Goal: Task Accomplishment & Management: Use online tool/utility

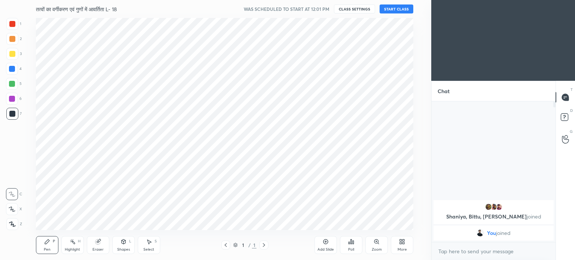
scroll to position [37227, 37039]
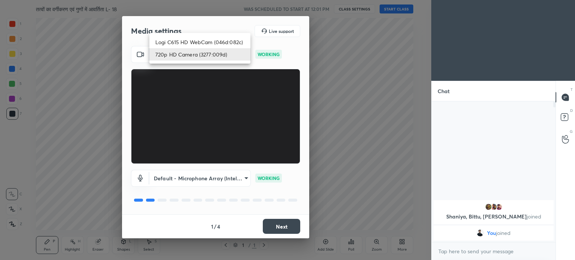
click at [213, 55] on body "1 2 3 4 5 6 7 C X Z C X Z E E Erase all H H तत्वों का वर्गीकरण एवं गुणों में आव…" at bounding box center [287, 130] width 575 height 260
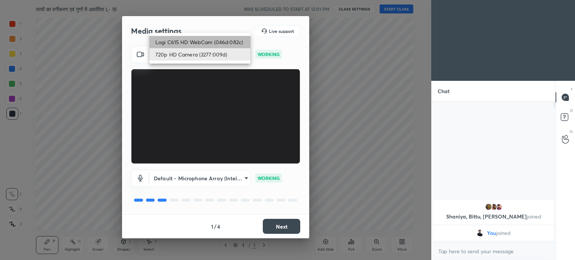
click at [200, 41] on li "Logi C615 HD WebCam (046d:082c)" at bounding box center [199, 42] width 101 height 12
type input "787ee1f23f31980623f4f63b1d63ffd6093bdb1f36a2e28f5229cd166ee5c24c"
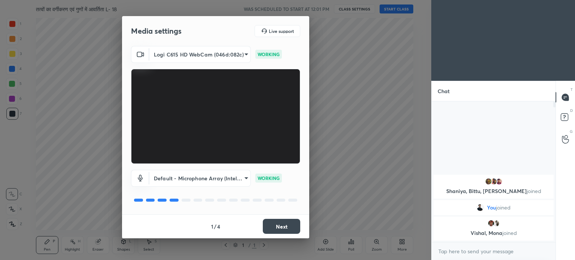
click at [222, 229] on div "1 / 4 Next" at bounding box center [215, 227] width 187 height 24
click at [283, 227] on button "Next" at bounding box center [281, 226] width 37 height 15
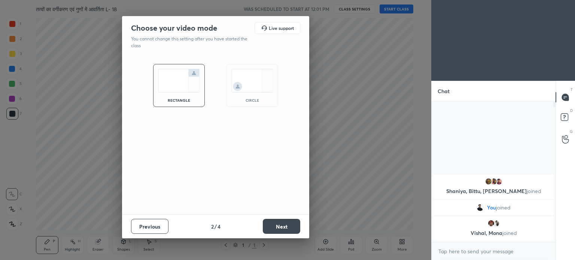
click at [283, 227] on button "Next" at bounding box center [281, 226] width 37 height 15
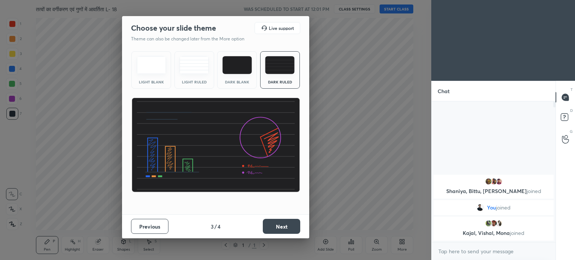
click at [283, 227] on button "Next" at bounding box center [281, 226] width 37 height 15
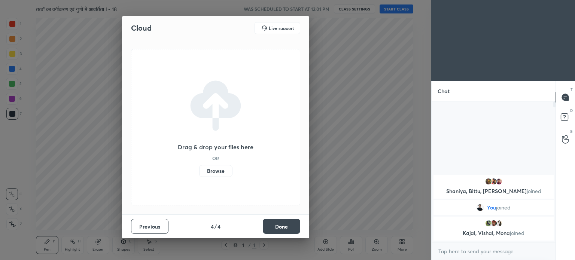
click at [222, 168] on label "Browse" at bounding box center [215, 171] width 33 height 12
click at [199, 168] on input "Browse" at bounding box center [199, 171] width 0 height 12
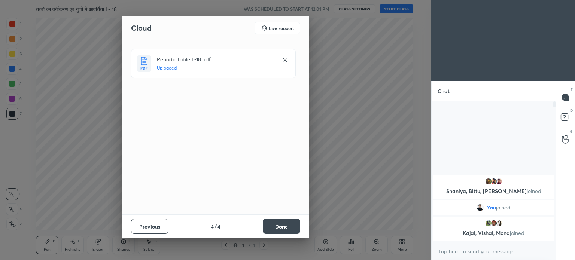
click at [281, 231] on button "Done" at bounding box center [281, 226] width 37 height 15
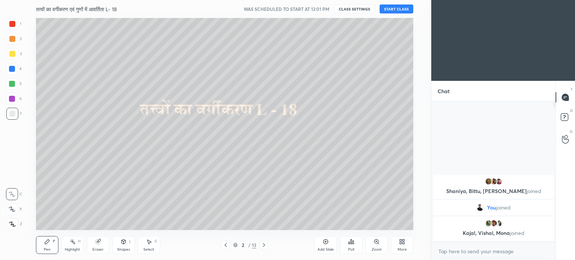
click at [405, 6] on button "START CLASS" at bounding box center [397, 8] width 34 height 9
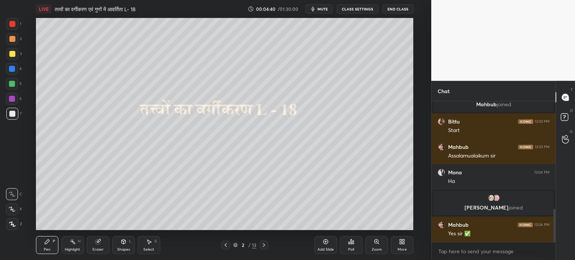
scroll to position [452, 0]
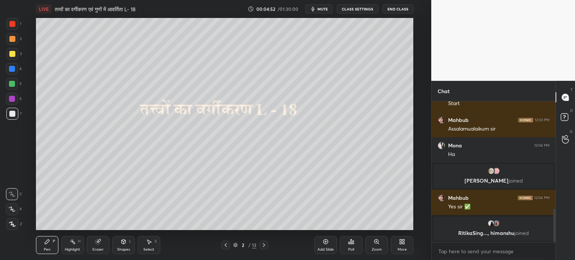
click at [263, 247] on icon at bounding box center [264, 245] width 6 height 6
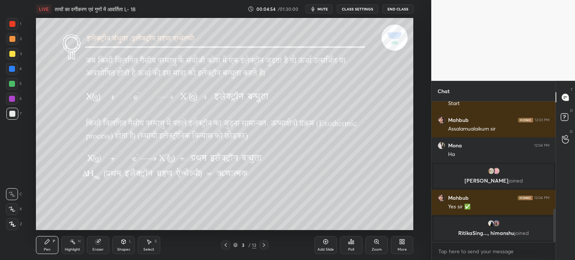
click at [228, 248] on icon at bounding box center [226, 245] width 6 height 6
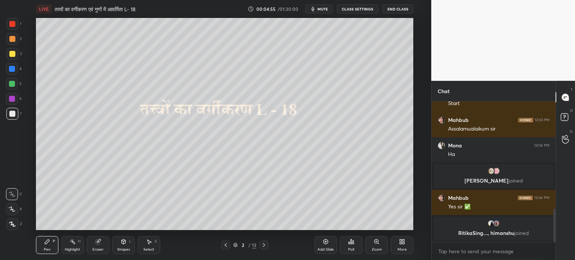
click at [332, 242] on div "Add Slide" at bounding box center [325, 245] width 22 height 18
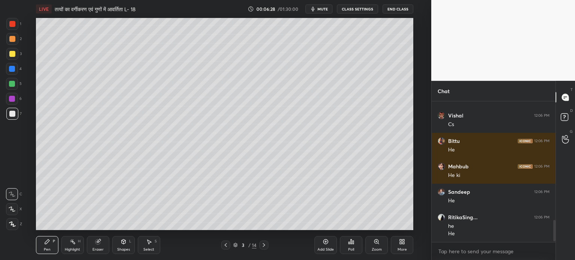
scroll to position [782, 0]
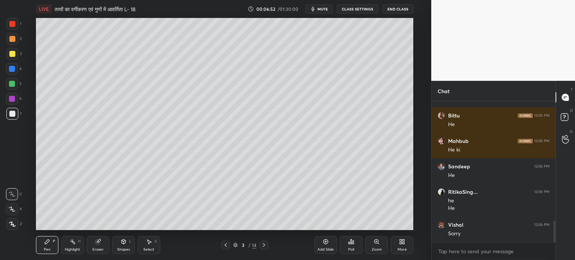
click at [266, 244] on icon at bounding box center [264, 245] width 6 height 6
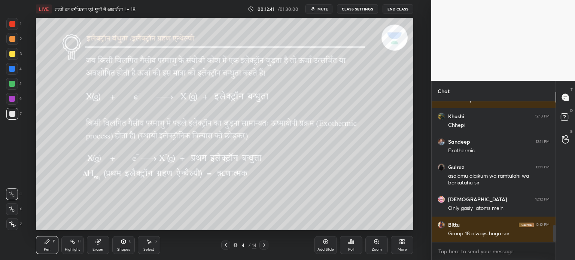
scroll to position [1027, 0]
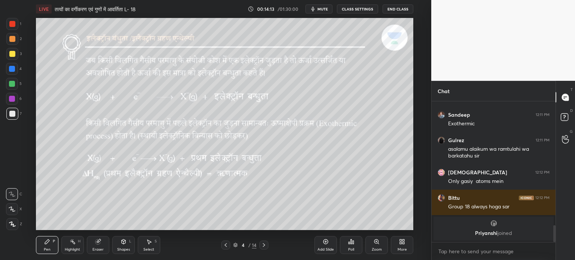
click at [267, 246] on div at bounding box center [263, 245] width 9 height 9
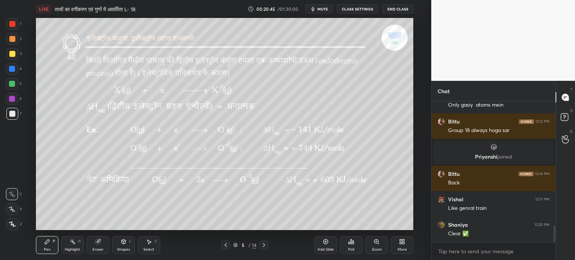
scroll to position [1068, 0]
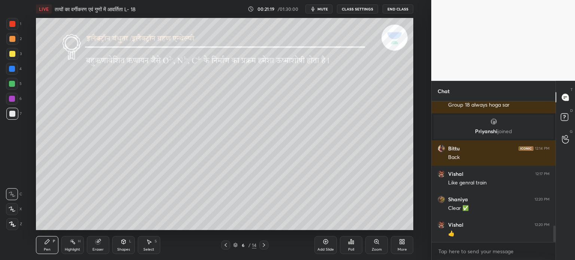
click at [228, 245] on icon at bounding box center [226, 245] width 6 height 6
click at [267, 245] on icon at bounding box center [264, 245] width 6 height 6
type textarea "x"
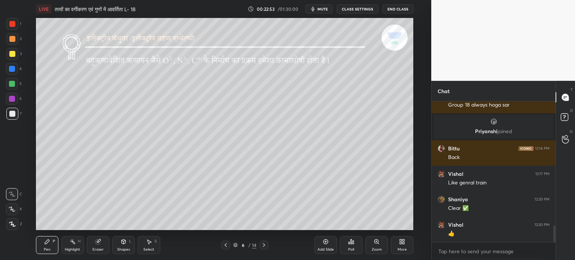
click at [326, 12] on button "mute" at bounding box center [319, 8] width 27 height 9
click at [326, 9] on span "unmute" at bounding box center [322, 8] width 16 height 5
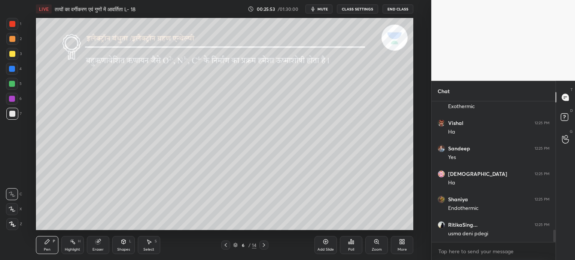
scroll to position [1483, 0]
click at [326, 11] on span "mute" at bounding box center [322, 8] width 10 height 5
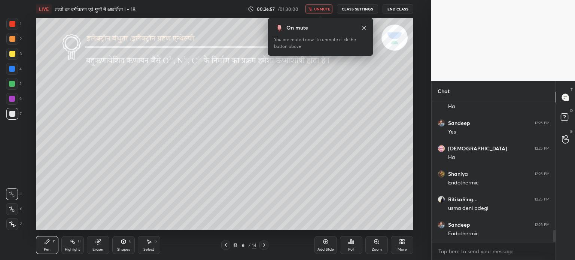
scroll to position [1515, 0]
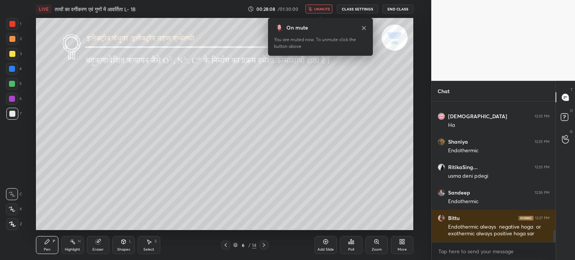
drag, startPoint x: 325, startPoint y: 11, endPoint x: 321, endPoint y: 12, distance: 4.5
click at [322, 12] on button "unmute" at bounding box center [319, 8] width 27 height 9
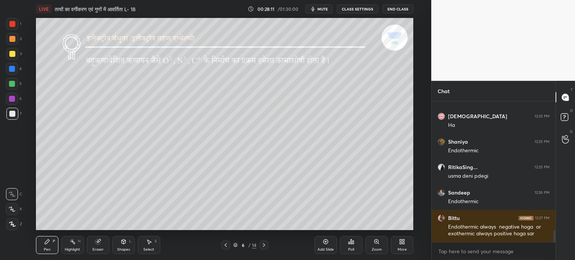
scroll to position [1540, 0]
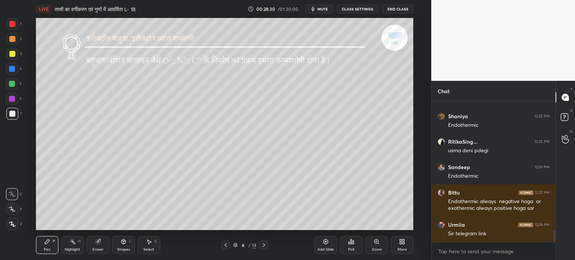
click at [264, 244] on icon at bounding box center [264, 245] width 6 height 6
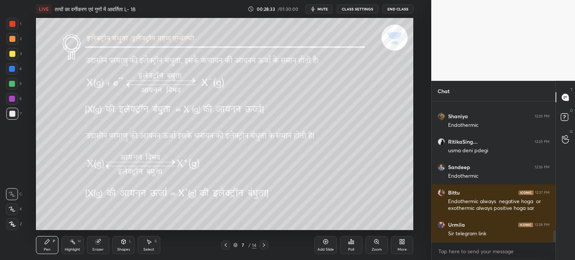
click at [230, 244] on div at bounding box center [225, 245] width 9 height 9
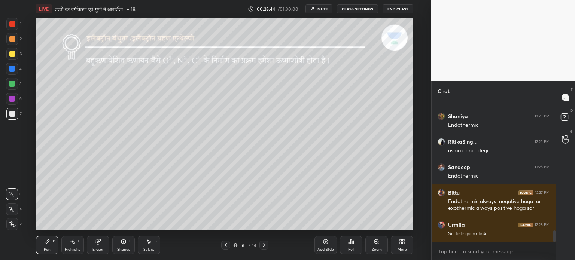
click at [125, 244] on icon at bounding box center [124, 242] width 6 height 6
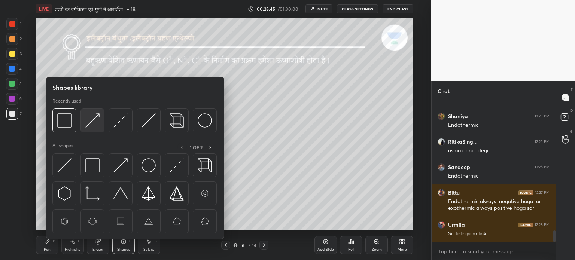
click at [97, 128] on div at bounding box center [92, 121] width 24 height 24
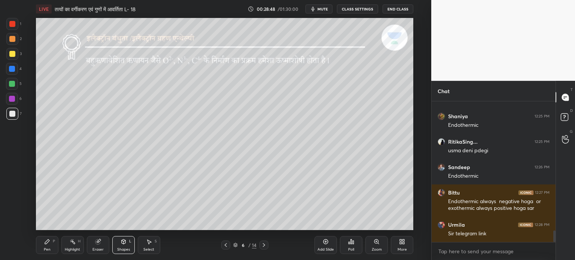
click at [49, 247] on div "Pen P" at bounding box center [47, 245] width 22 height 18
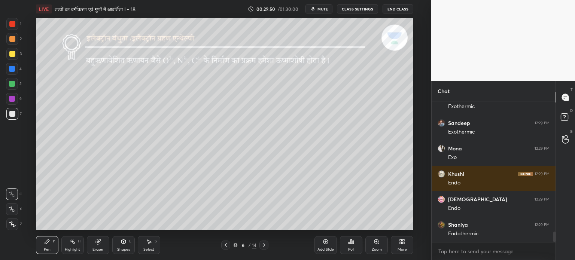
scroll to position [1769, 0]
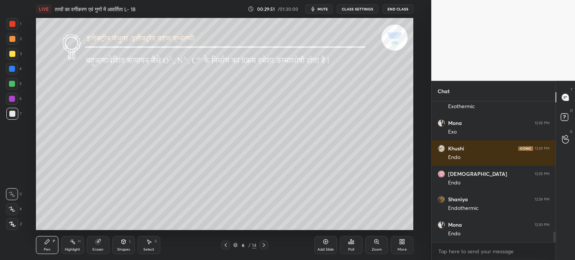
click at [126, 248] on div "Shapes" at bounding box center [123, 250] width 13 height 4
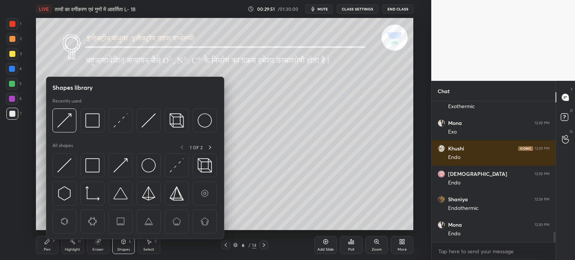
scroll to position [1795, 0]
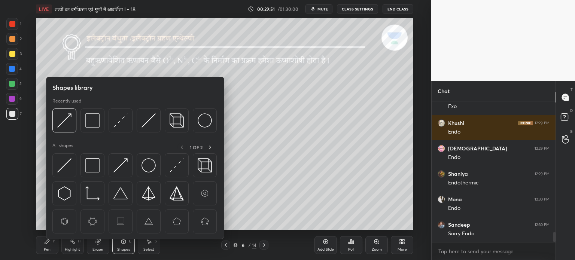
click at [104, 247] on div "Eraser" at bounding box center [98, 245] width 22 height 18
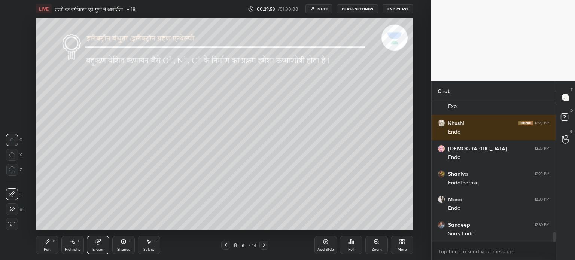
scroll to position [1820, 0]
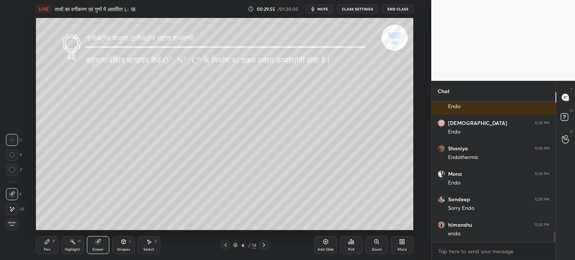
click at [48, 253] on div "Pen P" at bounding box center [47, 245] width 22 height 18
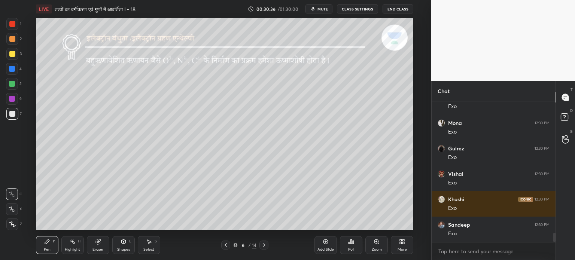
scroll to position [1999, 0]
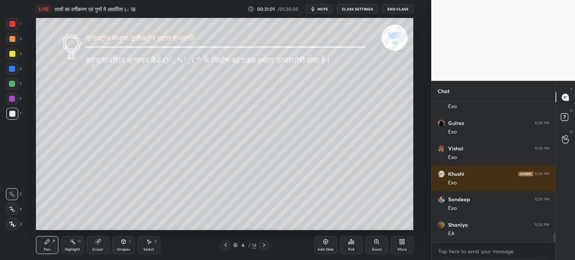
click at [320, 9] on span "mute" at bounding box center [322, 8] width 10 height 5
click at [318, 9] on span "unmute" at bounding box center [322, 8] width 16 height 5
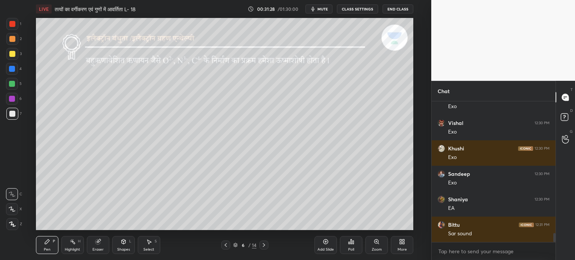
click at [323, 245] on div "Add Slide" at bounding box center [325, 245] width 22 height 18
click at [223, 245] on icon at bounding box center [226, 245] width 6 height 6
click at [264, 247] on icon at bounding box center [264, 245] width 6 height 6
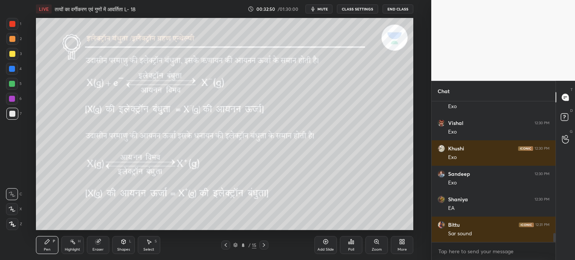
click at [97, 247] on div "Eraser" at bounding box center [98, 245] width 22 height 18
click at [317, 8] on button "mute" at bounding box center [319, 8] width 27 height 9
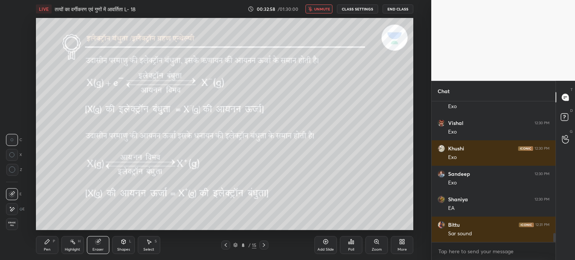
click at [320, 10] on span "unmute" at bounding box center [322, 8] width 16 height 5
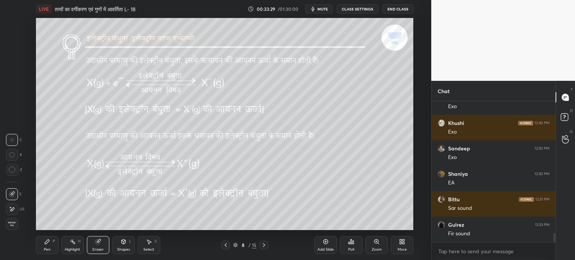
click at [323, 8] on span "mute" at bounding box center [322, 8] width 10 height 5
click at [325, 9] on span "unmute" at bounding box center [322, 8] width 16 height 5
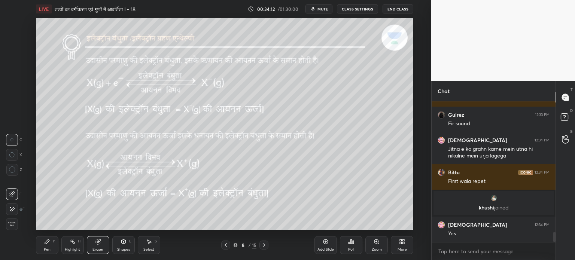
scroll to position [1849, 0]
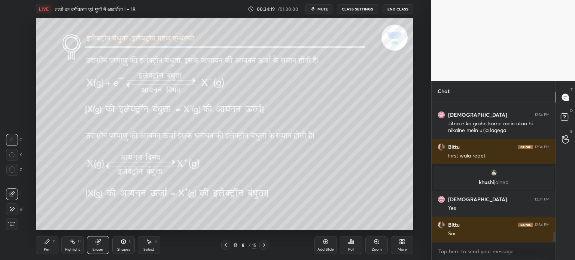
click at [314, 10] on icon "button" at bounding box center [313, 9] width 3 height 4
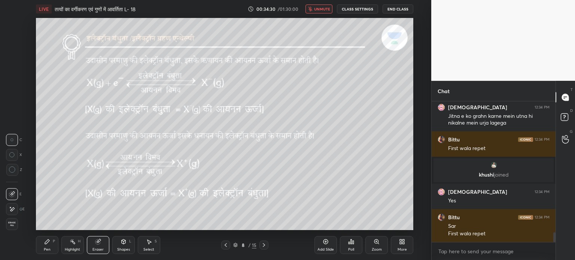
click at [321, 9] on span "unmute" at bounding box center [322, 8] width 16 height 5
click at [325, 10] on span "mute" at bounding box center [322, 8] width 10 height 5
click at [320, 12] on button "unmute" at bounding box center [319, 8] width 27 height 9
click at [49, 249] on div "Pen" at bounding box center [47, 250] width 7 height 4
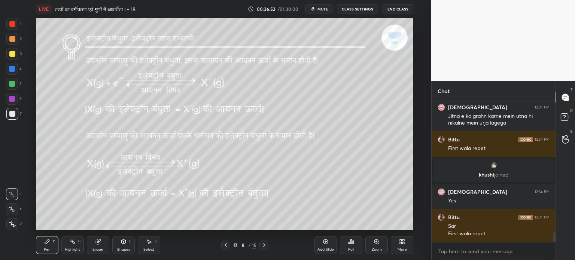
click at [264, 244] on icon at bounding box center [264, 245] width 6 height 6
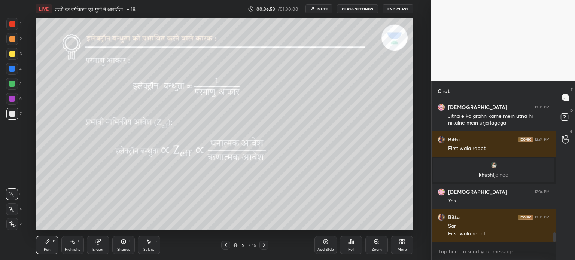
click at [225, 247] on icon at bounding box center [226, 245] width 6 height 6
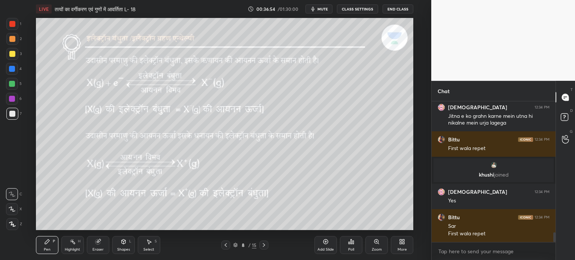
click at [320, 243] on div "Add Slide" at bounding box center [325, 245] width 22 height 18
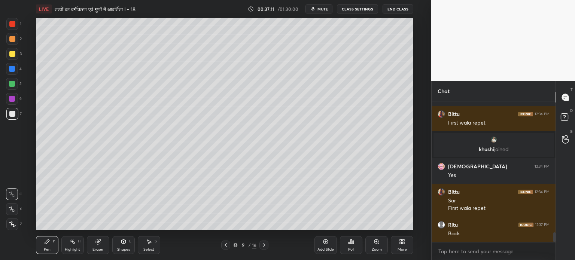
click at [228, 244] on icon at bounding box center [226, 245] width 6 height 6
click at [316, 10] on icon "button" at bounding box center [313, 9] width 6 height 6
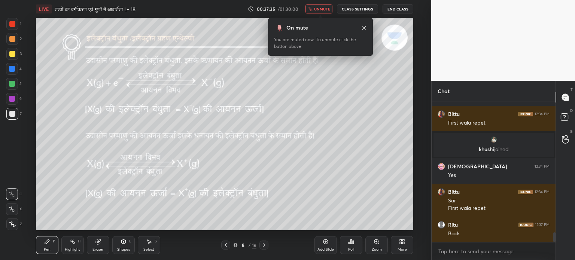
click at [311, 9] on icon "button" at bounding box center [310, 9] width 4 height 4
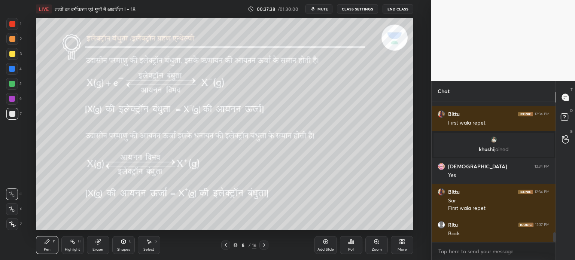
click at [264, 243] on icon at bounding box center [264, 245] width 6 height 6
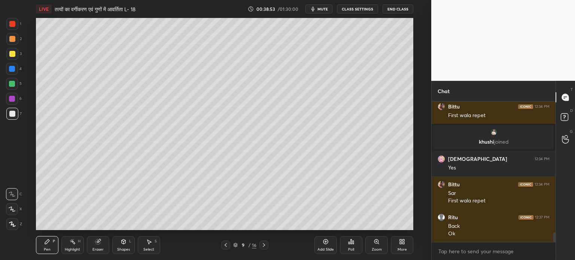
click at [97, 247] on div "Eraser" at bounding box center [98, 245] width 22 height 18
click at [51, 249] on div "Pen P" at bounding box center [47, 245] width 22 height 18
click at [12, 83] on div at bounding box center [12, 84] width 6 height 6
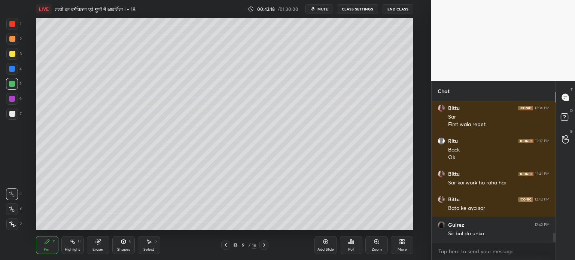
scroll to position [1991, 0]
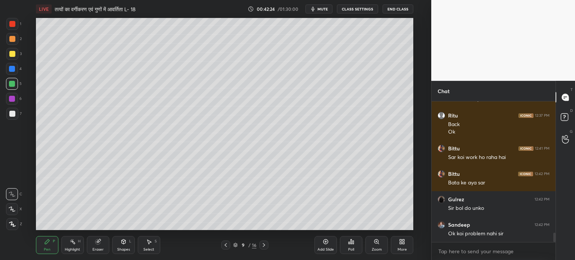
click at [324, 249] on div "Add Slide" at bounding box center [325, 250] width 16 height 4
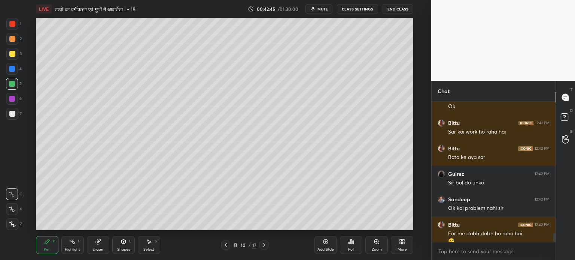
scroll to position [2024, 0]
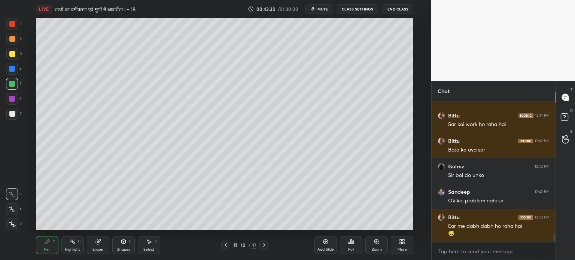
click at [90, 245] on div "Eraser" at bounding box center [98, 245] width 22 height 18
click at [49, 247] on div "Pen P" at bounding box center [47, 245] width 22 height 18
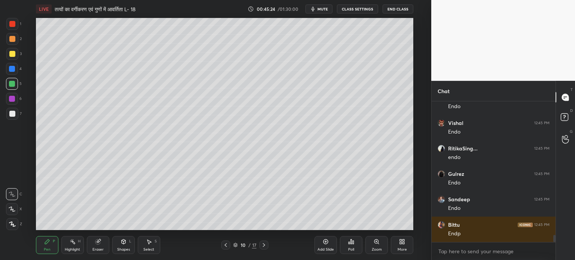
scroll to position [2711, 0]
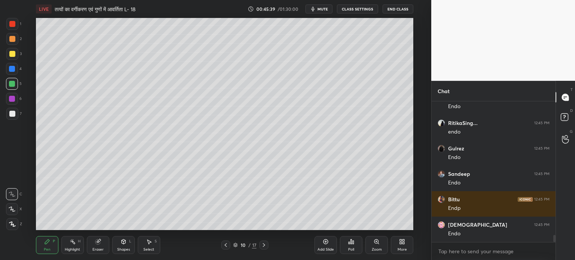
click at [123, 246] on div "Shapes L" at bounding box center [123, 245] width 22 height 18
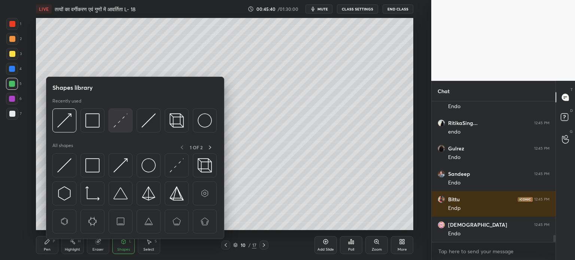
click at [122, 128] on div at bounding box center [121, 121] width 24 height 24
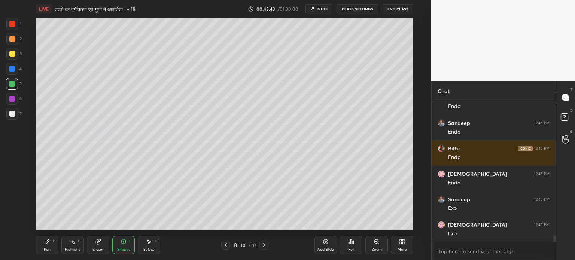
scroll to position [2788, 0]
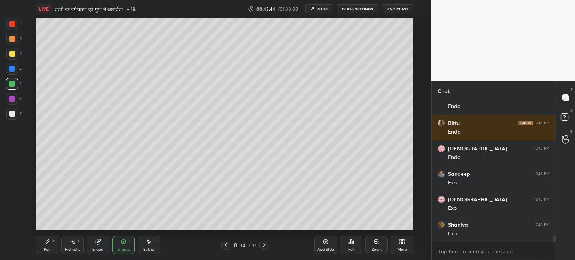
click at [46, 248] on div "Pen" at bounding box center [47, 250] width 7 height 4
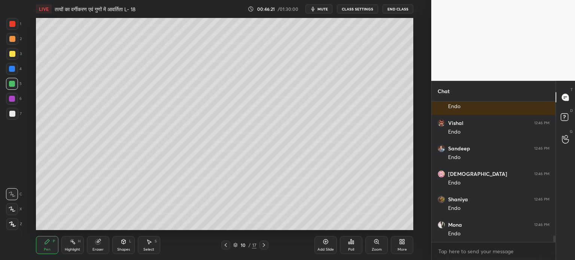
click at [100, 249] on div "Eraser" at bounding box center [97, 250] width 11 height 4
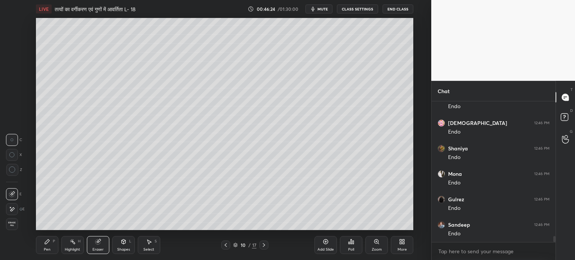
scroll to position [3119, 0]
click at [48, 248] on div "Pen" at bounding box center [47, 250] width 7 height 4
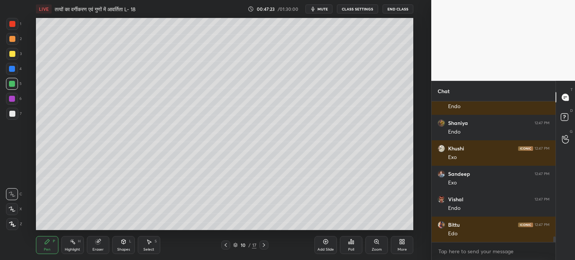
scroll to position [3297, 0]
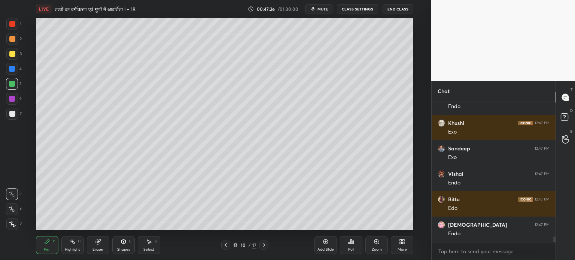
click at [100, 245] on icon at bounding box center [98, 242] width 6 height 6
click at [266, 246] on icon at bounding box center [264, 245] width 6 height 6
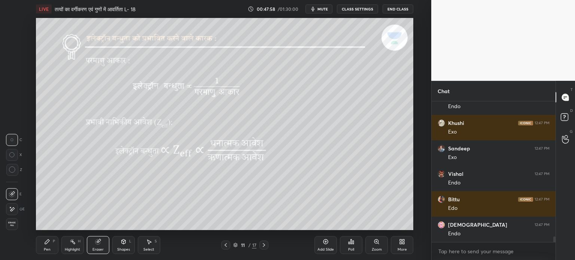
scroll to position [3324, 0]
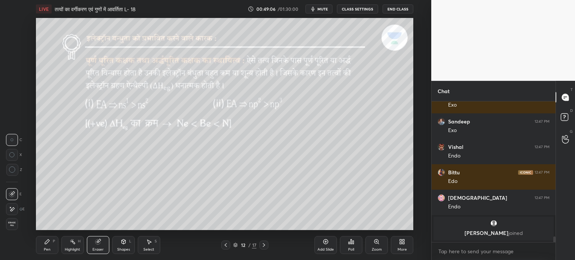
click at [50, 244] on icon at bounding box center [47, 242] width 6 height 6
click at [326, 8] on span "mute" at bounding box center [322, 8] width 10 height 5
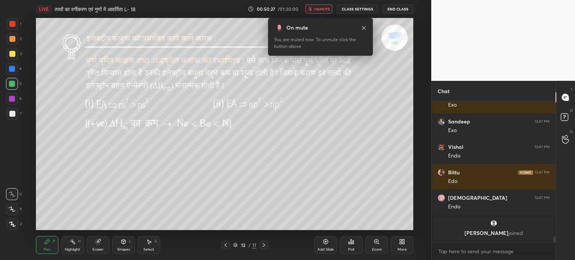
drag, startPoint x: 321, startPoint y: 10, endPoint x: 321, endPoint y: 15, distance: 4.1
click at [321, 11] on span "unmute" at bounding box center [322, 8] width 16 height 5
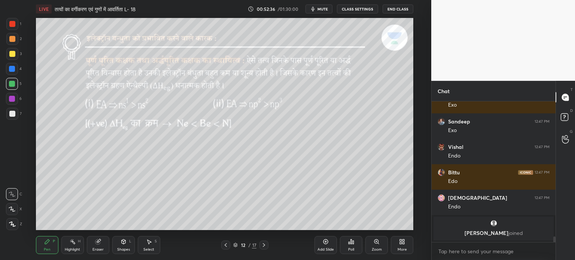
scroll to position [2941, 0]
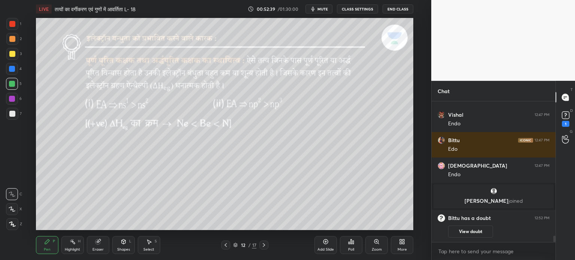
click at [575, 121] on div "D Doubts (D) 1" at bounding box center [565, 118] width 19 height 21
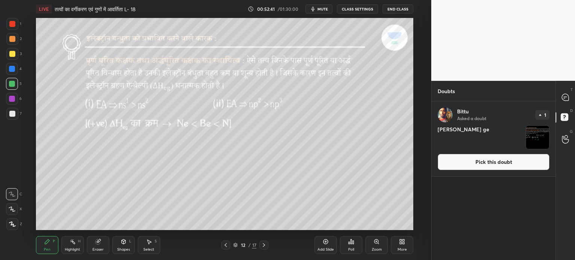
click at [535, 137] on img "grid" at bounding box center [537, 137] width 23 height 23
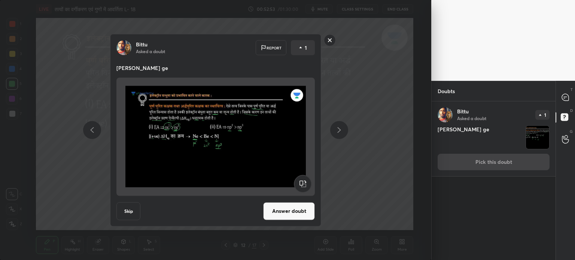
click at [570, 90] on div "T Messages (T)" at bounding box center [565, 97] width 19 height 21
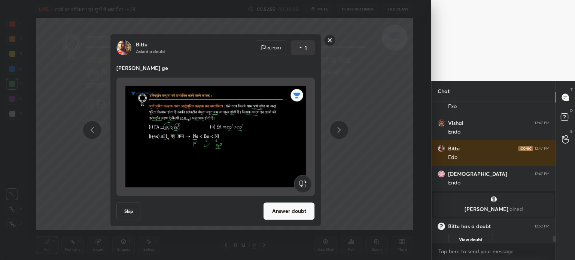
scroll to position [3067, 0]
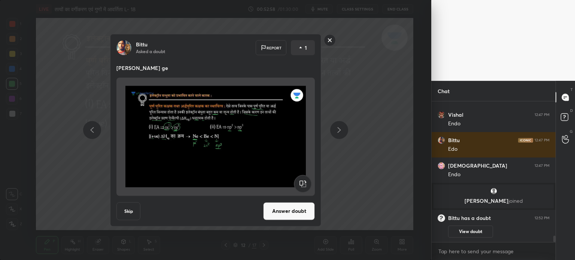
click at [332, 43] on rect at bounding box center [330, 40] width 12 height 12
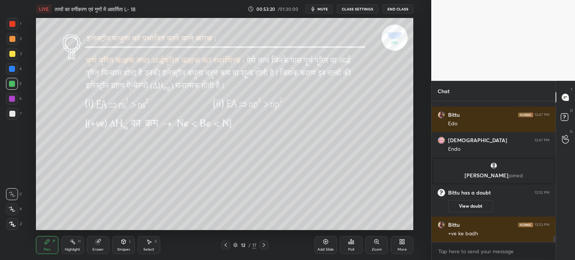
scroll to position [3100, 0]
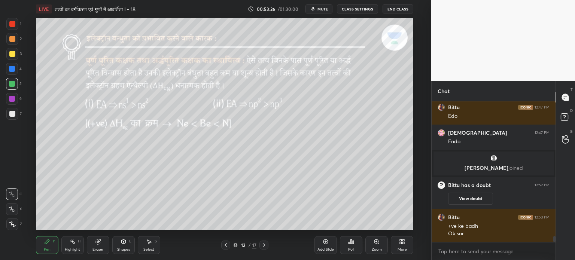
click at [266, 243] on icon at bounding box center [264, 245] width 6 height 6
click at [227, 245] on icon at bounding box center [226, 245] width 6 height 6
click at [264, 247] on icon at bounding box center [264, 245] width 6 height 6
click at [234, 244] on icon at bounding box center [235, 245] width 4 height 4
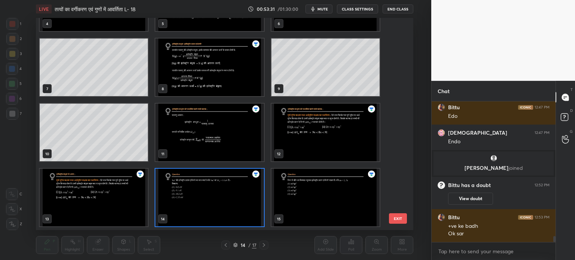
scroll to position [210, 374]
click at [231, 245] on div "14 / 17" at bounding box center [244, 245] width 47 height 9
click at [115, 192] on img "grid" at bounding box center [94, 198] width 108 height 58
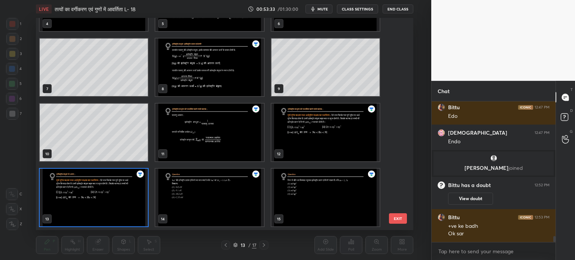
click at [127, 195] on img "grid" at bounding box center [94, 198] width 108 height 58
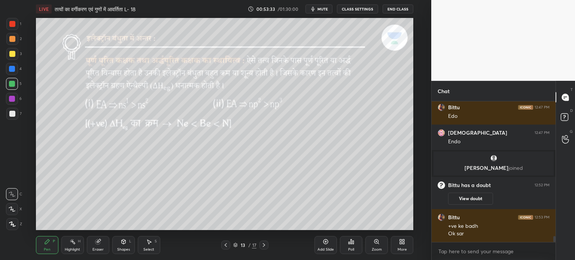
click at [127, 196] on img "grid" at bounding box center [94, 198] width 108 height 58
click at [222, 246] on div at bounding box center [225, 245] width 9 height 9
click at [322, 248] on div "Add Slide" at bounding box center [325, 250] width 16 height 4
click at [12, 113] on div at bounding box center [12, 114] width 6 height 6
click at [226, 247] on icon at bounding box center [226, 245] width 6 height 6
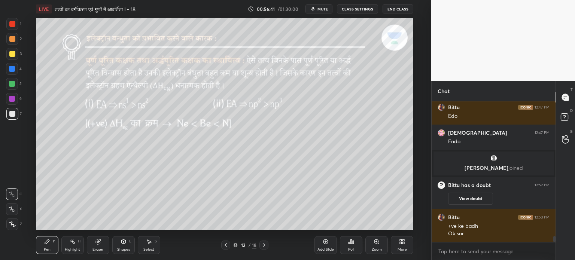
click at [264, 247] on icon at bounding box center [264, 245] width 2 height 4
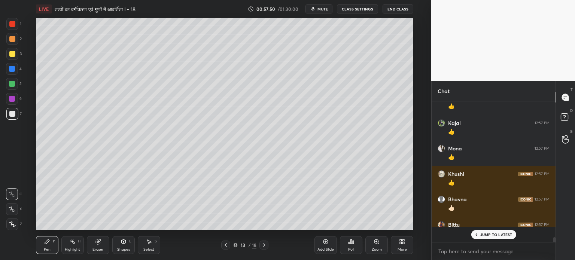
scroll to position [139, 122]
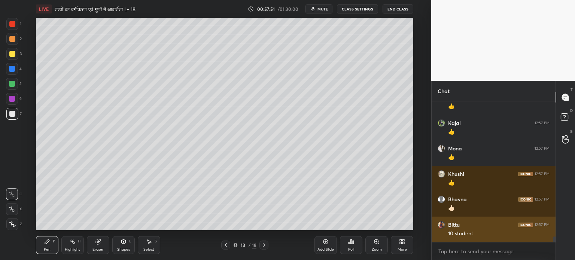
drag, startPoint x: 495, startPoint y: 220, endPoint x: 487, endPoint y: 228, distance: 11.4
click at [493, 229] on div "shivani 12:47 PM Endo [PERSON_NAME] joined Bittu has a doubt 12:52 PM View doub…" at bounding box center [494, 171] width 124 height 141
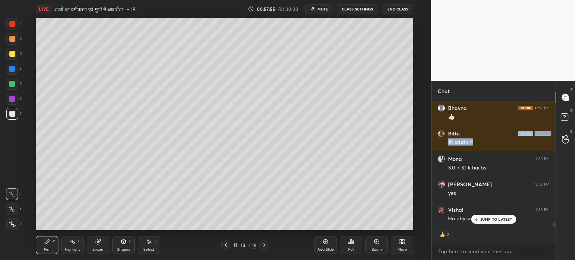
scroll to position [3522, 0]
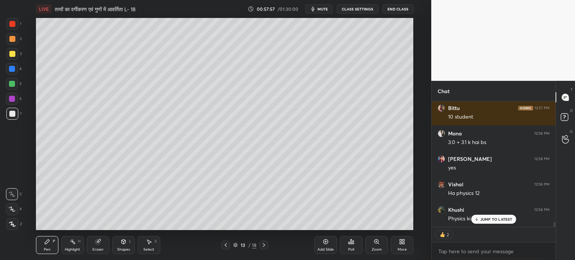
click at [486, 221] on p "JUMP TO LATEST" at bounding box center [496, 219] width 32 height 4
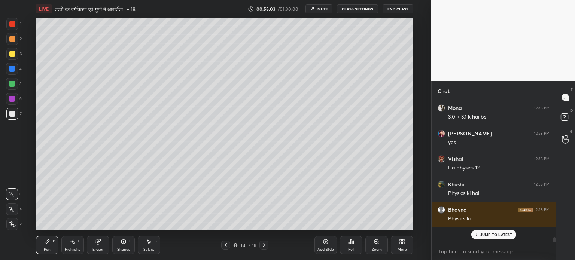
scroll to position [139, 122]
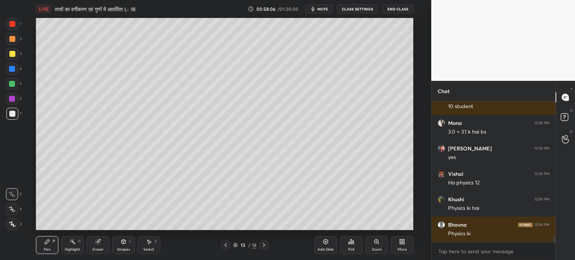
click at [329, 249] on div "Add Slide" at bounding box center [325, 250] width 16 height 4
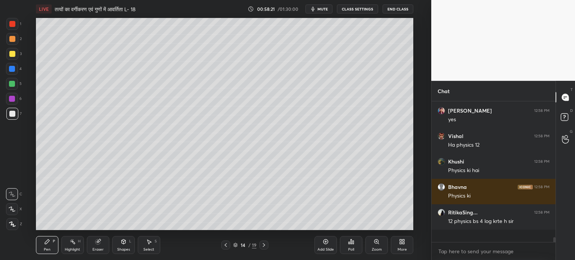
scroll to position [0, 0]
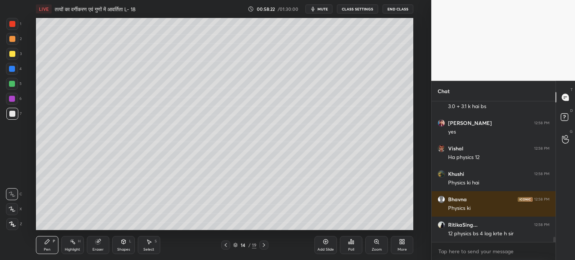
click at [123, 243] on icon at bounding box center [123, 242] width 4 height 4
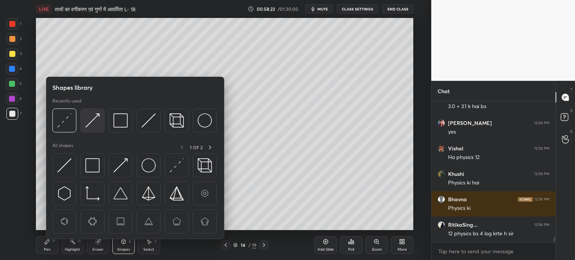
click at [91, 119] on img at bounding box center [92, 120] width 14 height 14
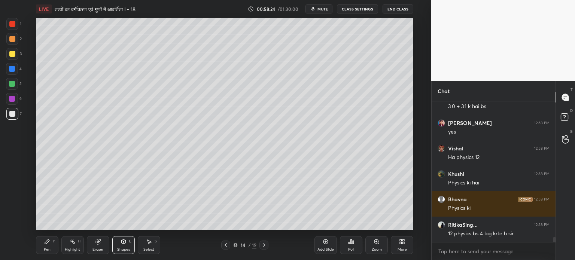
click at [124, 240] on icon at bounding box center [123, 242] width 4 height 4
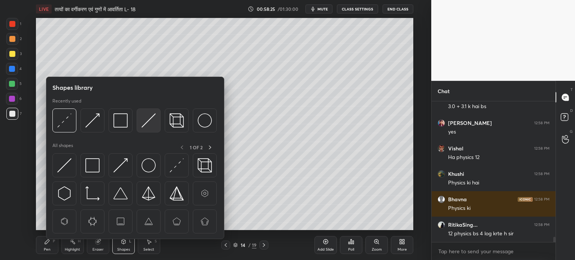
click at [149, 125] on img at bounding box center [149, 120] width 14 height 14
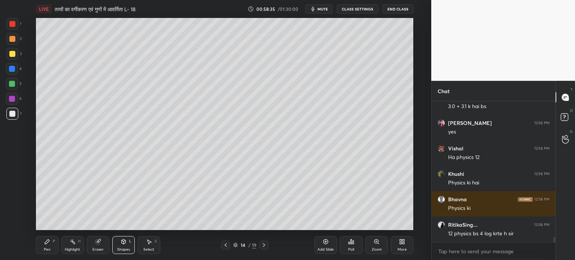
click at [321, 9] on span "mute" at bounding box center [322, 8] width 10 height 5
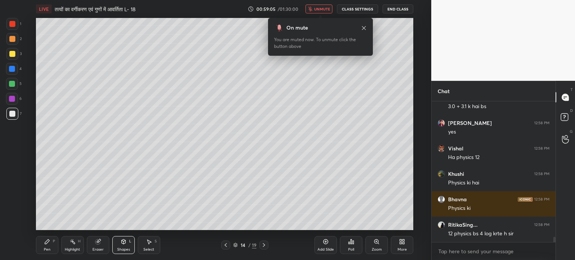
scroll to position [3590, 0]
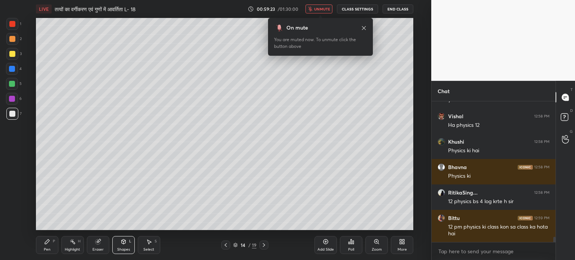
click at [320, 13] on button "unmute" at bounding box center [319, 8] width 27 height 9
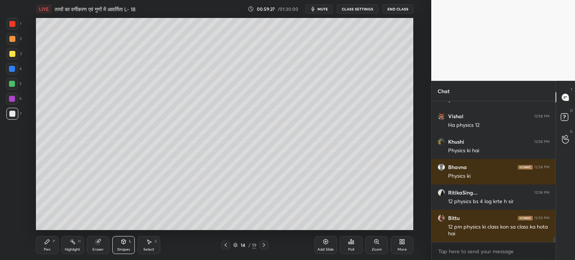
click at [47, 248] on div "Pen" at bounding box center [47, 250] width 7 height 4
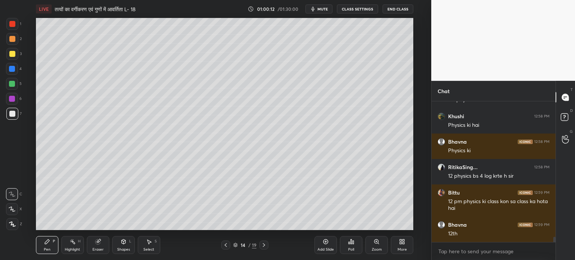
click at [13, 54] on div at bounding box center [12, 54] width 6 height 6
click at [127, 248] on div "Shapes" at bounding box center [123, 250] width 13 height 4
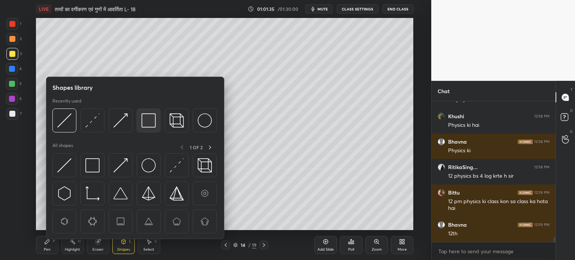
click at [148, 124] on img at bounding box center [149, 120] width 14 height 14
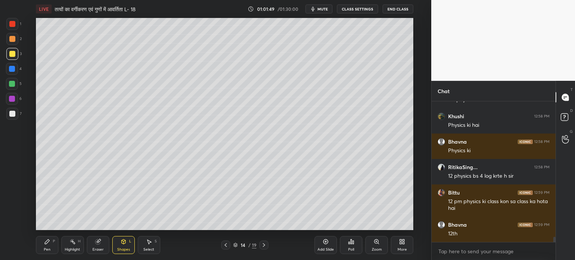
click at [265, 245] on icon at bounding box center [264, 245] width 2 height 4
click at [223, 244] on icon at bounding box center [226, 245] width 6 height 6
click at [322, 247] on div "Add Slide" at bounding box center [325, 245] width 22 height 18
click at [48, 244] on icon at bounding box center [47, 242] width 6 height 6
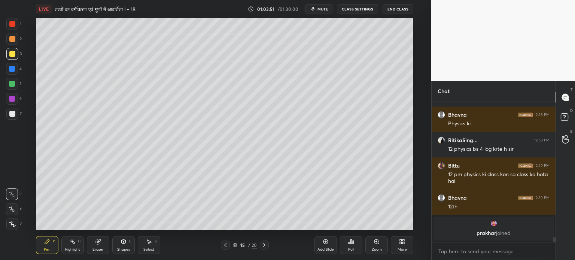
click at [151, 245] on icon at bounding box center [149, 242] width 6 height 6
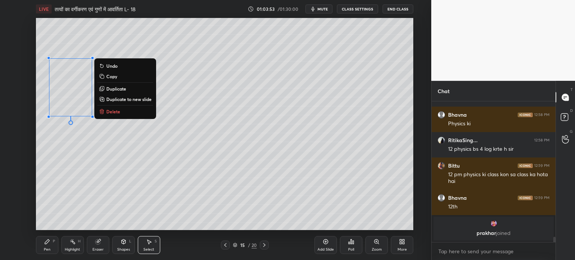
click at [112, 110] on p "Delete" at bounding box center [113, 112] width 14 height 6
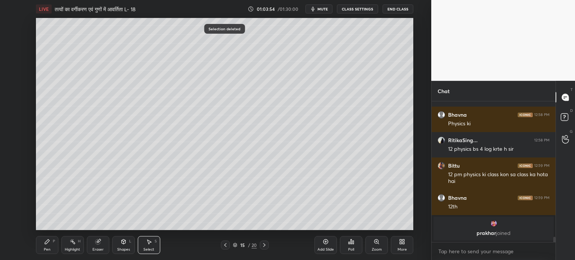
click at [51, 244] on div "Pen P" at bounding box center [47, 245] width 22 height 18
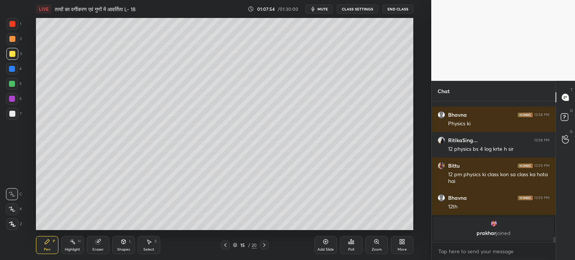
scroll to position [3358, 0]
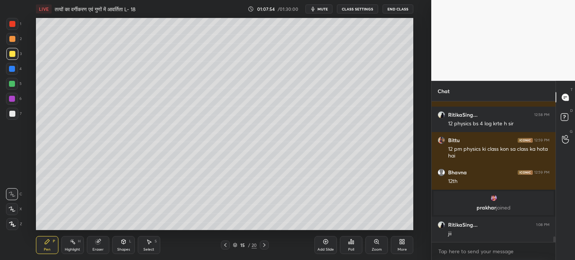
click at [329, 248] on div "Add Slide" at bounding box center [325, 250] width 16 height 4
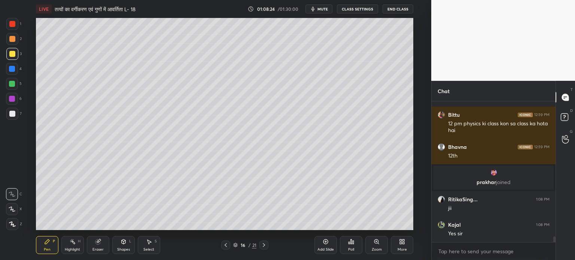
scroll to position [139, 122]
click at [12, 115] on div at bounding box center [12, 114] width 6 height 6
click at [13, 208] on icon at bounding box center [12, 209] width 7 height 5
click at [13, 52] on div at bounding box center [12, 54] width 6 height 6
click at [96, 245] on div "Eraser" at bounding box center [98, 245] width 22 height 18
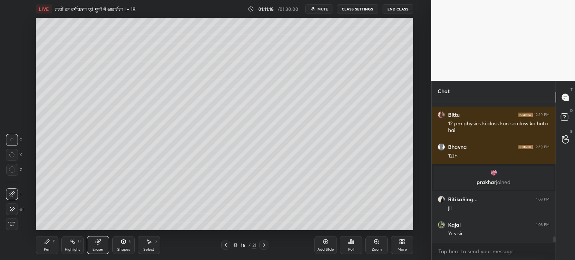
click at [49, 244] on icon at bounding box center [47, 242] width 6 height 6
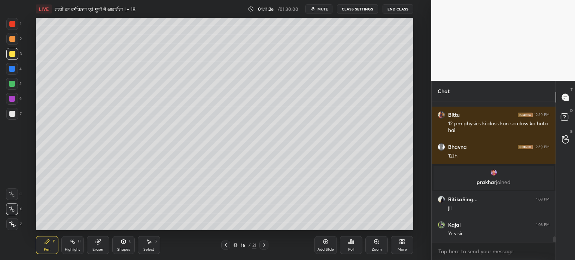
click at [131, 249] on div "Shapes L" at bounding box center [123, 245] width 22 height 18
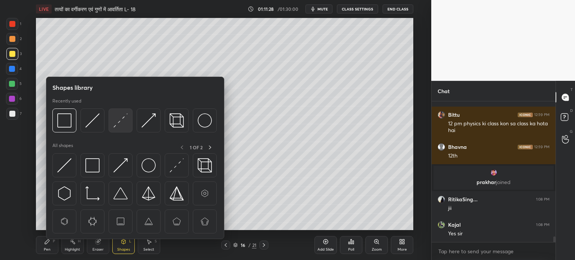
click at [123, 122] on img at bounding box center [120, 120] width 14 height 14
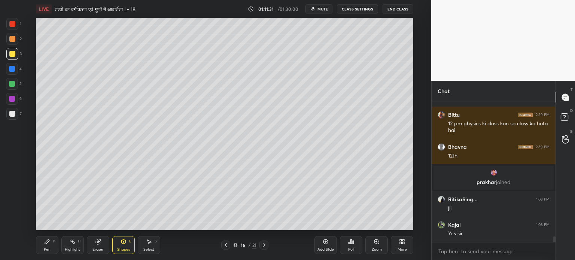
click at [44, 243] on icon at bounding box center [47, 242] width 6 height 6
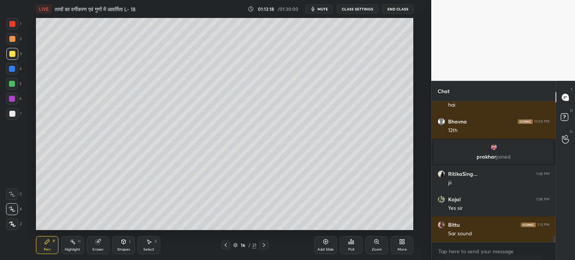
click at [324, 11] on span "mute" at bounding box center [322, 8] width 10 height 5
click at [322, 8] on span "unmute" at bounding box center [322, 8] width 16 height 5
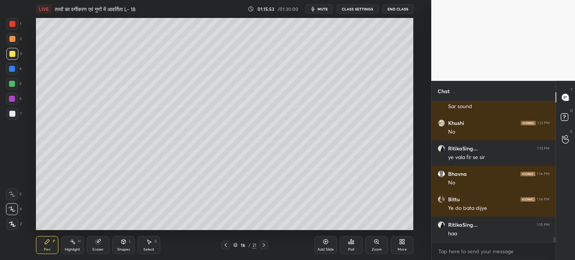
scroll to position [3562, 0]
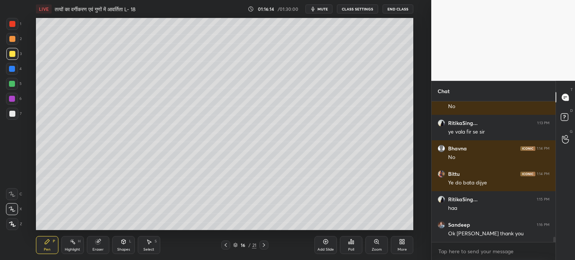
click at [265, 243] on icon at bounding box center [264, 245] width 6 height 6
click at [262, 244] on icon at bounding box center [264, 245] width 6 height 6
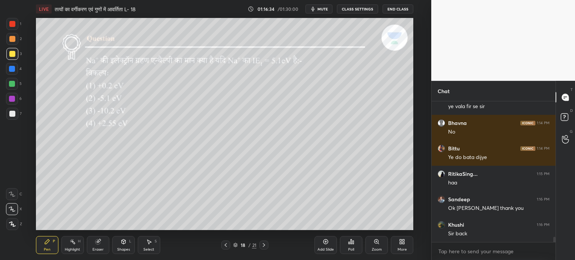
click at [225, 247] on icon at bounding box center [226, 245] width 6 height 6
click at [225, 248] on icon at bounding box center [226, 245] width 6 height 6
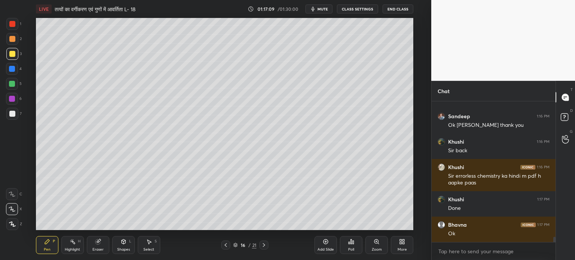
scroll to position [3696, 0]
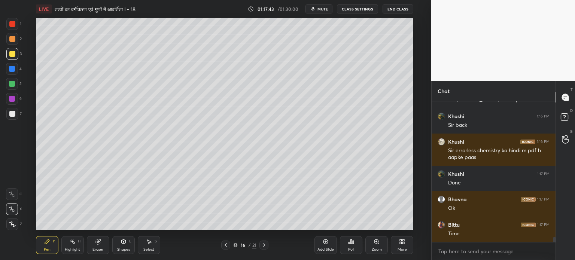
click at [267, 243] on icon at bounding box center [264, 245] width 6 height 6
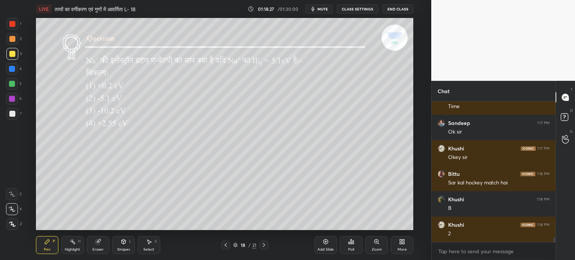
scroll to position [3849, 0]
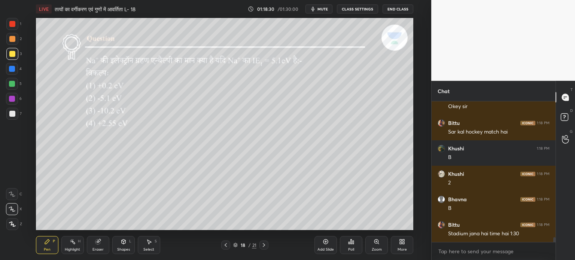
click at [264, 245] on icon at bounding box center [264, 245] width 6 height 6
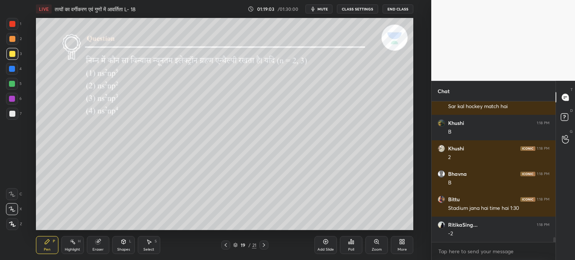
scroll to position [3925, 0]
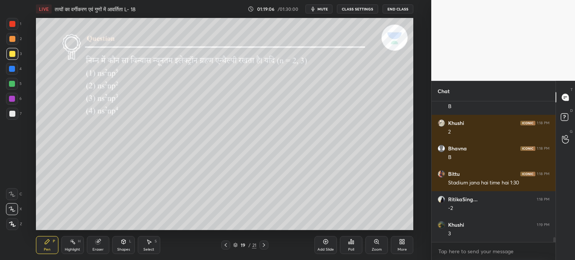
click at [265, 247] on icon at bounding box center [264, 245] width 6 height 6
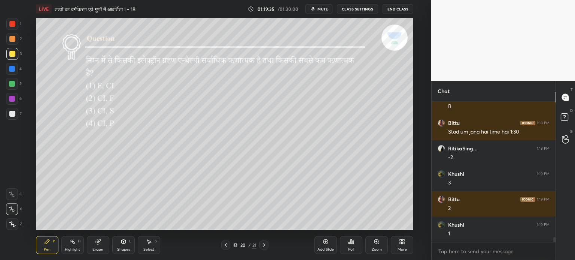
scroll to position [4002, 0]
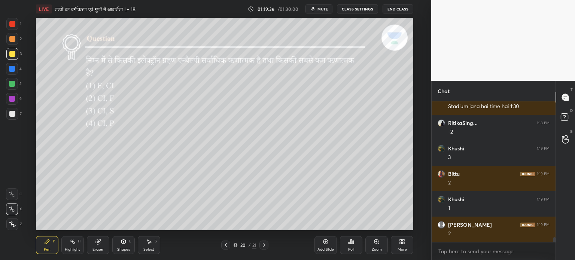
click at [226, 246] on icon at bounding box center [226, 245] width 6 height 6
click at [326, 248] on div "Add Slide" at bounding box center [325, 250] width 16 height 4
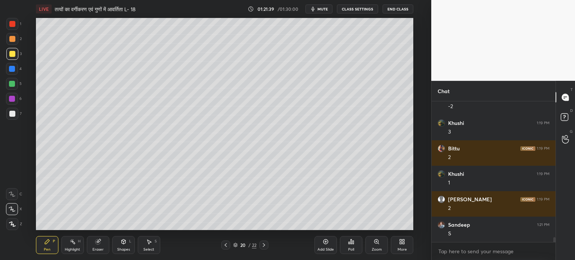
click at [265, 247] on icon at bounding box center [264, 245] width 6 height 6
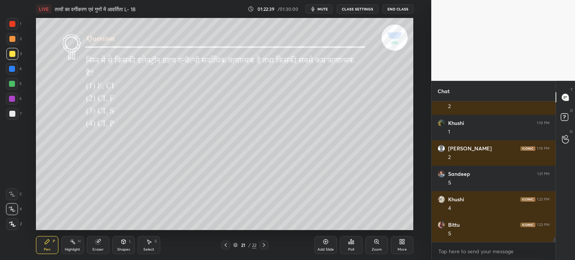
scroll to position [4103, 0]
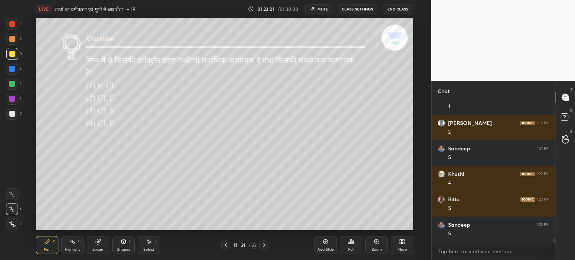
click at [265, 243] on icon at bounding box center [264, 245] width 6 height 6
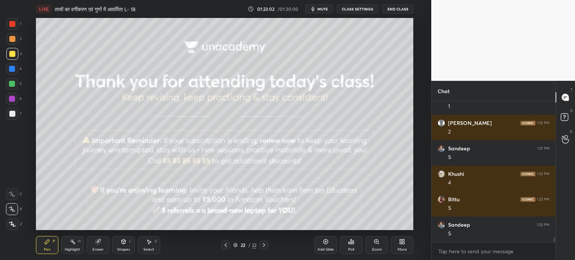
click at [226, 247] on icon at bounding box center [226, 245] width 2 height 4
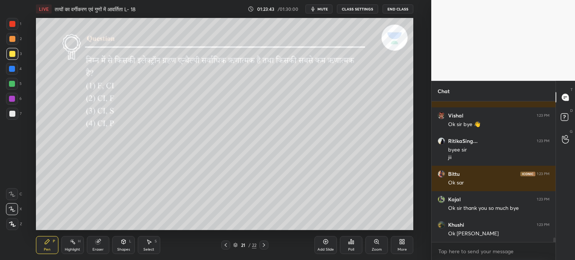
scroll to position [4289, 0]
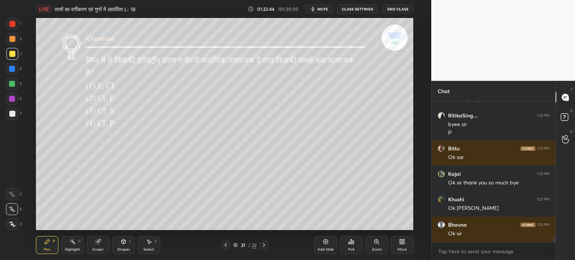
click at [402, 11] on button "End Class" at bounding box center [398, 8] width 31 height 9
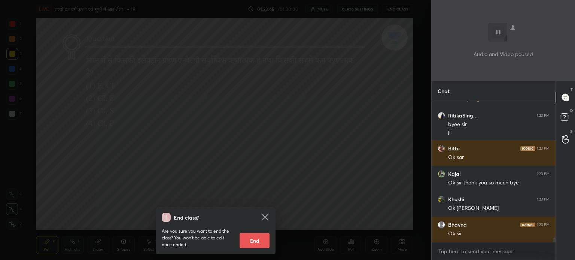
scroll to position [4315, 0]
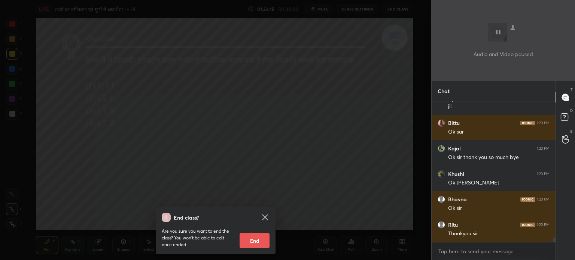
click at [262, 238] on button "End" at bounding box center [255, 240] width 30 height 15
type textarea "x"
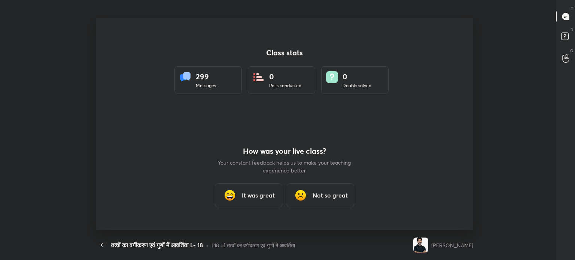
scroll to position [212, 569]
click at [271, 196] on h3 "It was great" at bounding box center [258, 195] width 33 height 9
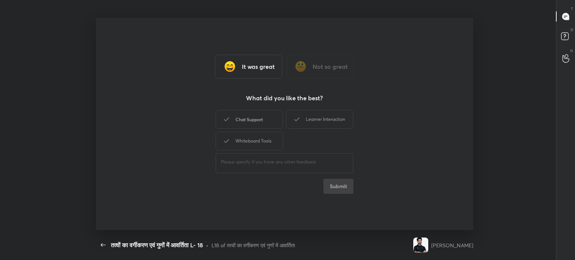
click at [259, 122] on div "Chat Support" at bounding box center [249, 119] width 67 height 19
drag, startPoint x: 274, startPoint y: 139, endPoint x: 307, endPoint y: 127, distance: 35.7
click at [274, 140] on div "Whiteboard Tools" at bounding box center [249, 141] width 67 height 19
click at [318, 119] on div "Learner Interaction" at bounding box center [319, 119] width 67 height 19
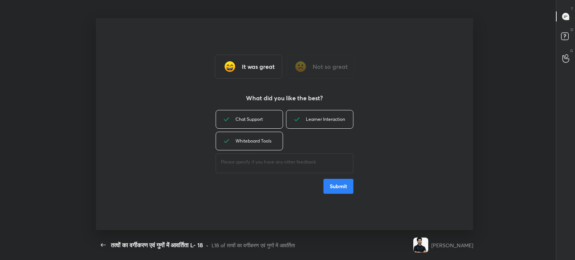
click at [344, 187] on button "Submit" at bounding box center [338, 186] width 30 height 15
